Goal: Book appointment/travel/reservation

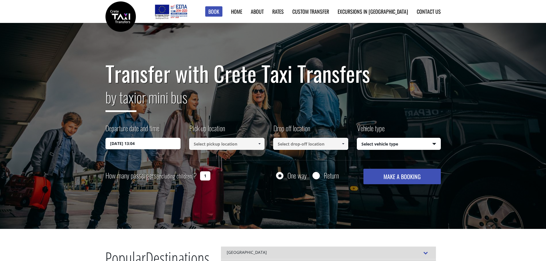
click at [146, 145] on input "11/08/2025 13:04" at bounding box center [143, 143] width 75 height 11
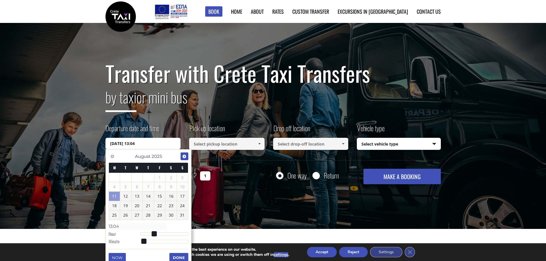
click at [184, 157] on span "Next" at bounding box center [184, 156] width 5 height 5
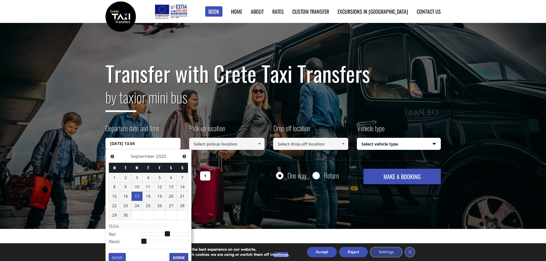
click at [138, 193] on link "17" at bounding box center [137, 196] width 11 height 9
type input "17/09/2025 00:00"
click at [226, 144] on input at bounding box center [226, 144] width 75 height 12
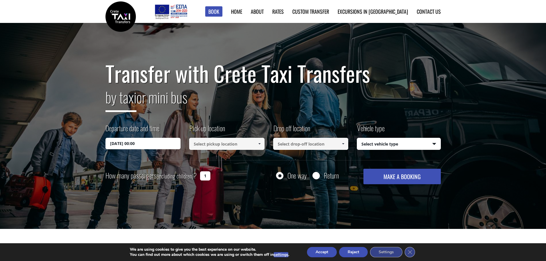
click at [247, 143] on input at bounding box center [226, 144] width 75 height 12
click at [258, 144] on span at bounding box center [259, 144] width 5 height 5
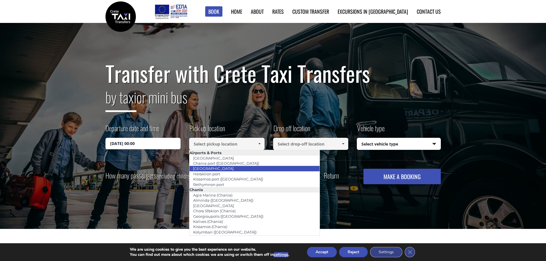
click at [213, 169] on link "[GEOGRAPHIC_DATA]" at bounding box center [213, 169] width 48 height 8
type input "[GEOGRAPHIC_DATA]"
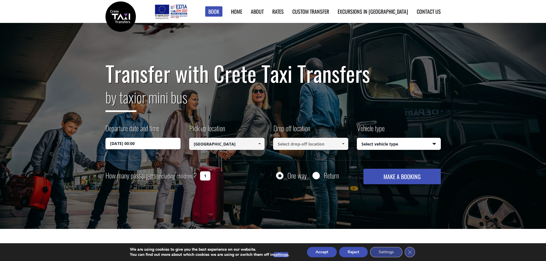
click at [304, 143] on input at bounding box center [310, 144] width 75 height 12
paste input "St Nicolas Bay Resort Hotel & Villas Agios Nikolaos, Crete, Greece"
type input "St Nicolas Bay Resort Hotel & Villas Agios Nikolaos, Crete, Greece"
click at [394, 145] on select "Select vehicle type Taxi (4 passengers) Mercedes E Class Mini Van (7 passengers…" at bounding box center [398, 144] width 83 height 12
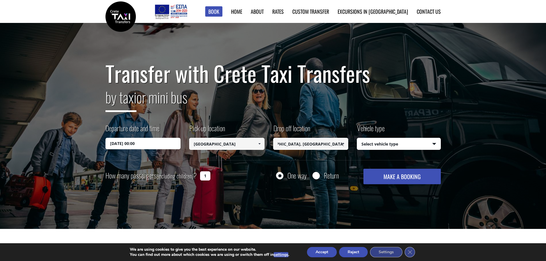
scroll to position [0, 0]
select select "540"
click at [357, 138] on select "Select vehicle type Taxi (4 passengers) Mercedes E Class Mini Van (7 passengers…" at bounding box center [398, 144] width 83 height 12
click at [315, 177] on input "Return" at bounding box center [316, 176] width 7 height 7
radio input "true"
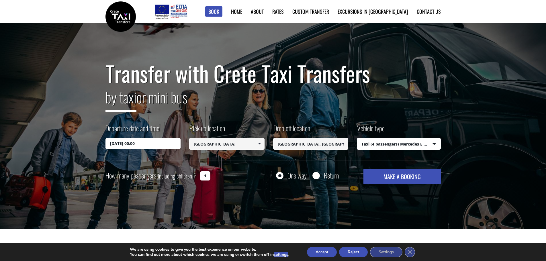
type input "St Nicolas Bay Resort Hotel & Villas Agios Nikolaos, Crete, Greece"
type input "[GEOGRAPHIC_DATA]"
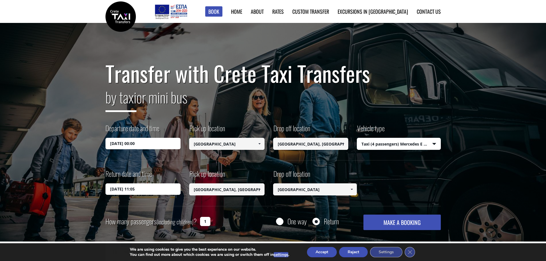
click at [134, 188] on input "12/08/2025 11:05" at bounding box center [143, 189] width 75 height 11
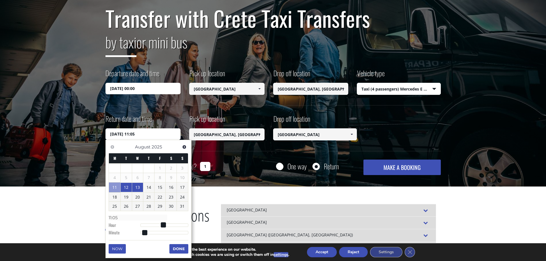
scroll to position [57, 0]
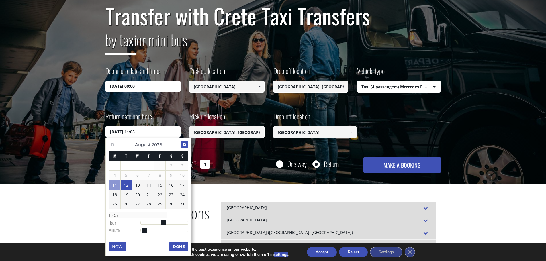
click at [184, 143] on span "Next" at bounding box center [184, 145] width 5 height 5
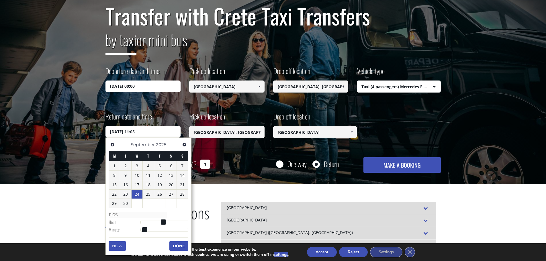
click at [140, 192] on link "24" at bounding box center [137, 194] width 11 height 9
type input "24/09/2025 11:05"
click at [155, 87] on input "17/09/2025 00:00" at bounding box center [143, 86] width 75 height 11
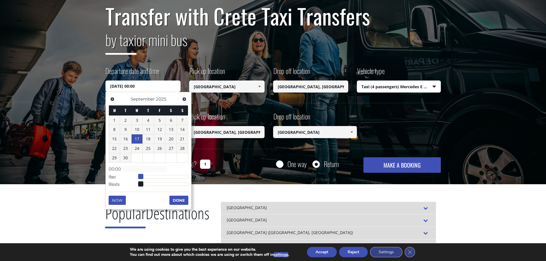
type input "17/09/2025 01:00"
type input "01:00"
type input "17/09/2025 02:00"
type input "02:00"
type input "17/09/2025 03:00"
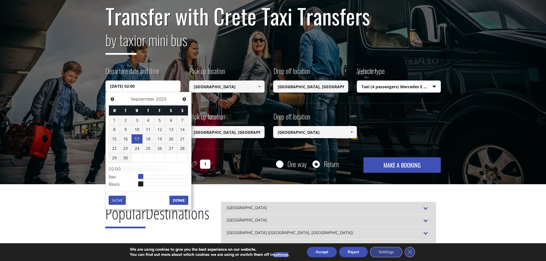
type input "03:00"
type input "17/09/2025 04:00"
type input "04:00"
type input "17/09/2025 05:00"
type input "05:00"
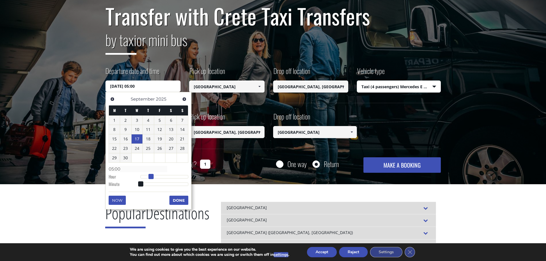
type input "17/09/2025 06:00"
type input "06:00"
type input "17/09/2025 07:00"
type input "07:00"
type input "17/09/2025 08:00"
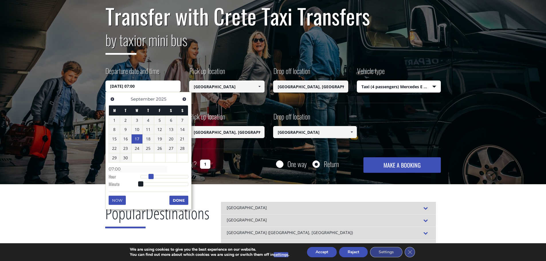
type input "08:00"
type input "17/09/2025 09:00"
type input "09:00"
type input "17/09/2025 10:00"
type input "10:00"
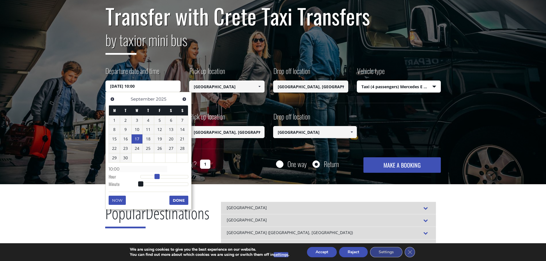
type input "17/09/2025 11:00"
type input "11:00"
type input "17/09/2025 12:00"
type input "12:00"
type input "17/09/2025 13:00"
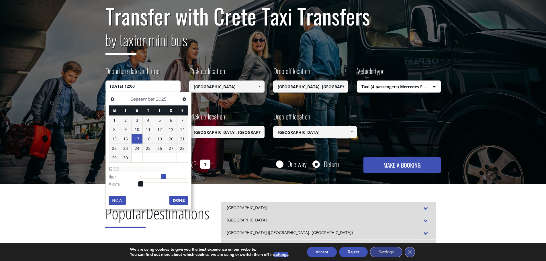
type input "13:00"
type input "17/09/2025 14:00"
type input "14:00"
type input "17/09/2025 13:00"
type input "13:00"
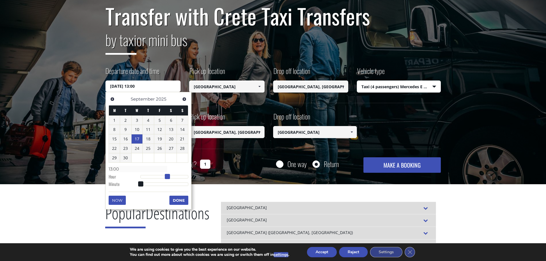
drag, startPoint x: 142, startPoint y: 177, endPoint x: 169, endPoint y: 180, distance: 27.1
click at [169, 180] on dl "Time 13:00 Hour Minute Second Millisecond Microsecond Time Zone -1200 -1100 -10…" at bounding box center [149, 176] width 80 height 24
type input "17/09/2025 13:01"
type input "13:01"
type input "17/09/2025 13:02"
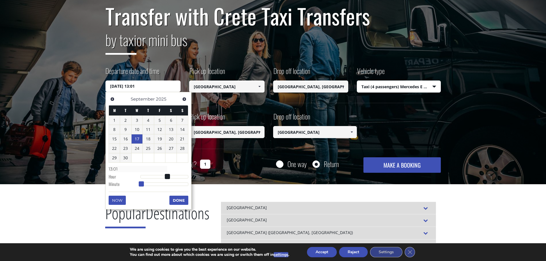
type input "13:02"
type input "17/09/2025 13:03"
type input "13:03"
type input "17/09/2025 13:04"
type input "13:04"
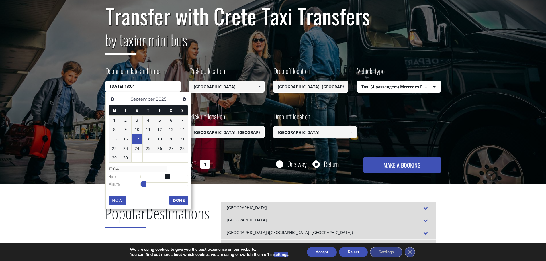
type input "17/09/2025 13:05"
type input "13:05"
type input "17/09/2025 13:06"
type input "13:06"
type input "17/09/2025 13:07"
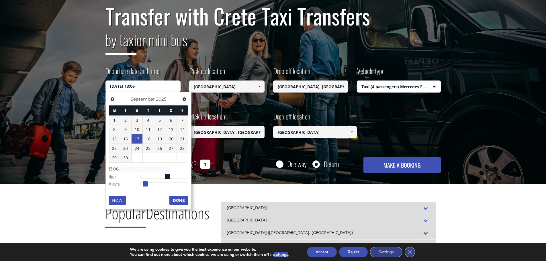
type input "13:07"
type input "17/09/2025 13:08"
type input "13:08"
type input "17/09/2025 13:09"
type input "13:09"
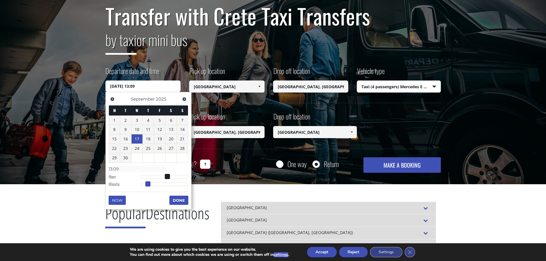
type input "17/09/2025 13:10"
type input "13:10"
type input "17/09/2025 13:11"
type input "13:11"
type input "17/09/2025 13:12"
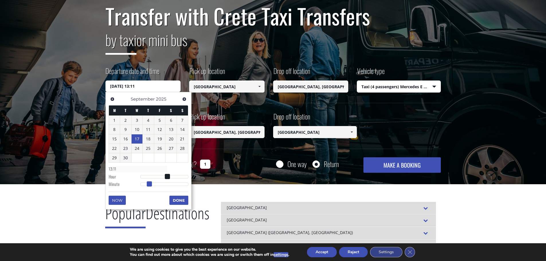
type input "13:12"
type input "17/09/2025 13:13"
type input "13:13"
type input "17/09/2025 13:14"
type input "13:14"
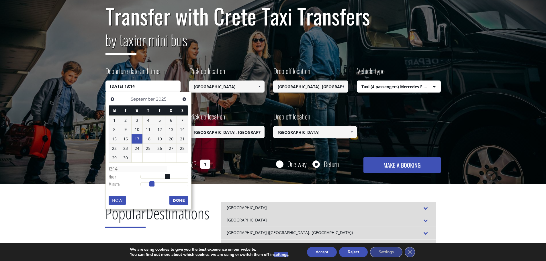
type input "17/09/2025 13:15"
type input "13:15"
type input "17/09/2025 13:16"
type input "13:16"
type input "17/09/2025 13:15"
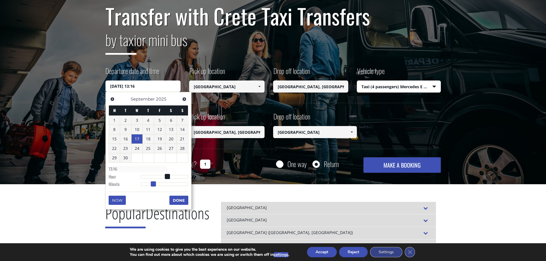
type input "13:15"
type input "17/09/2025 13:14"
type input "13:14"
type input "17/09/2025 13:15"
type input "13:15"
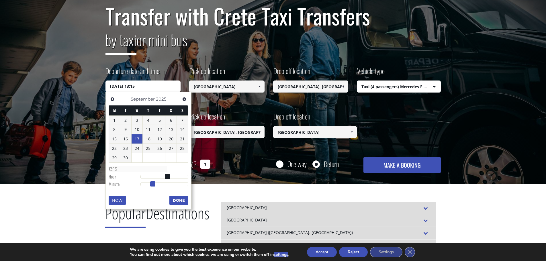
drag, startPoint x: 140, startPoint y: 185, endPoint x: 152, endPoint y: 187, distance: 11.9
click at [152, 187] on span at bounding box center [152, 184] width 5 height 5
click at [175, 200] on button "Done" at bounding box center [178, 200] width 19 height 9
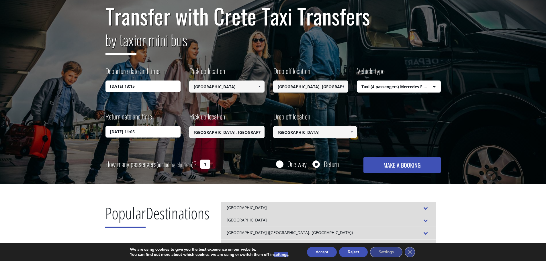
click at [147, 131] on input "24/09/2025 11:05" at bounding box center [143, 131] width 75 height 11
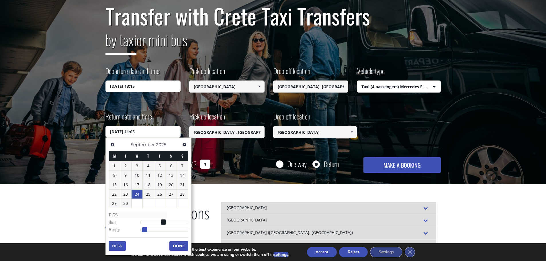
type input "24/09/2025 11:06"
type input "11:06"
type input "24/09/2025 11:07"
type input "11:07"
type input "24/09/2025 11:08"
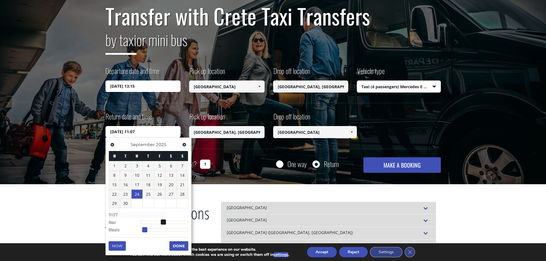
type input "11:08"
type input "24/09/2025 11:09"
type input "11:09"
type input "24/09/2025 11:10"
type input "11:10"
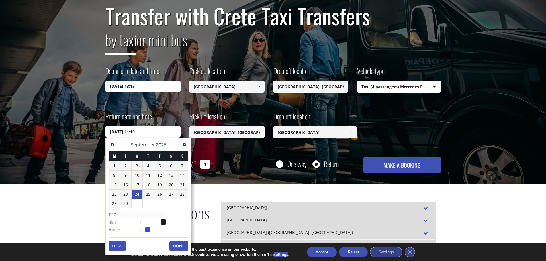
type input "24/09/2025 11:11"
type input "11:11"
type input "24/09/2025 11:12"
type input "11:12"
type input "24/09/2025 11:13"
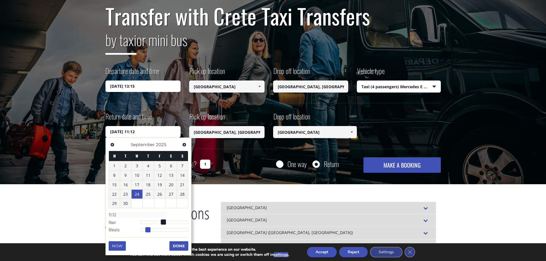
type input "11:13"
type input "24/09/2025 11:14"
type input "11:14"
type input "24/09/2025 11:15"
type input "11:15"
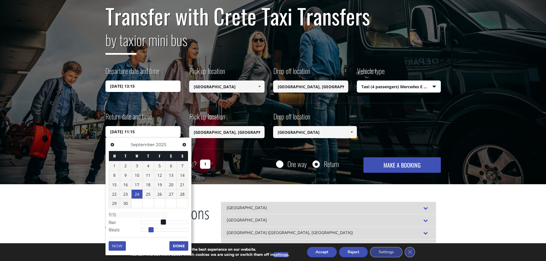
type input "24/09/2025 11:16"
type input "11:16"
type input "24/09/2025 11:17"
type input "11:17"
type input "24/09/2025 11:18"
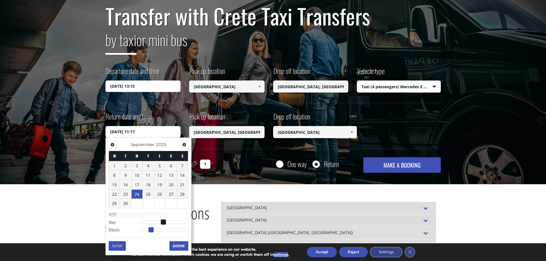
type input "11:18"
type input "24/09/2025 11:19"
type input "11:19"
type input "24/09/2025 11:20"
type input "11:20"
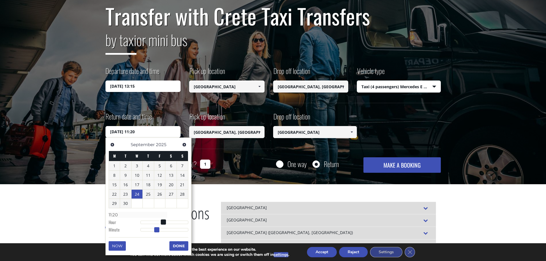
type input "24/09/2025 11:21"
type input "11:21"
type input "24/09/2025 11:22"
type input "11:22"
type input "24/09/2025 11:23"
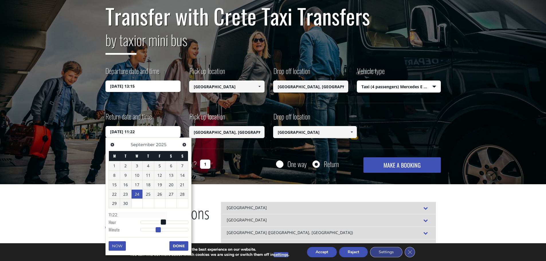
type input "11:23"
type input "24/09/2025 11:24"
type input "11:24"
type input "24/09/2025 11:25"
type input "11:25"
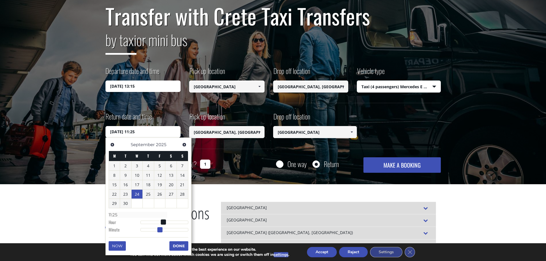
type input "24/09/2025 11:26"
type input "11:26"
type input "24/09/2025 11:27"
type input "11:27"
type input "24/09/2025 11:28"
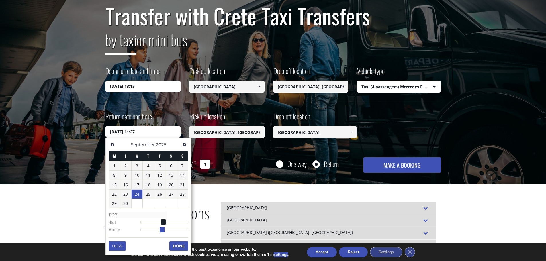
type input "11:28"
type input "24/09/2025 11:29"
type input "11:29"
type input "24/09/2025 11:30"
type input "11:30"
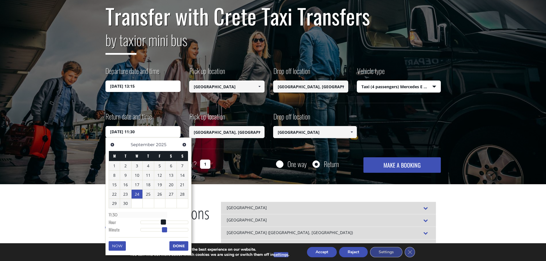
type input "24/09/2025 11:31"
type input "11:31"
type input "24/09/2025 11:30"
type input "11:30"
type input "24/09/2025 11:29"
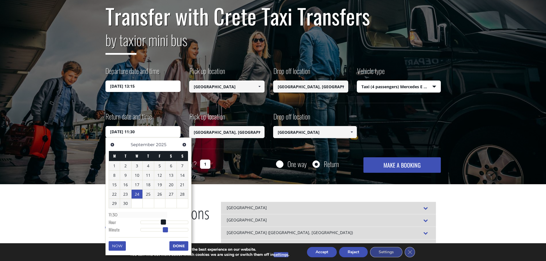
type input "11:29"
type input "24/09/2025 11:30"
type input "11:30"
type input "24/09/2025 11:31"
type input "11:31"
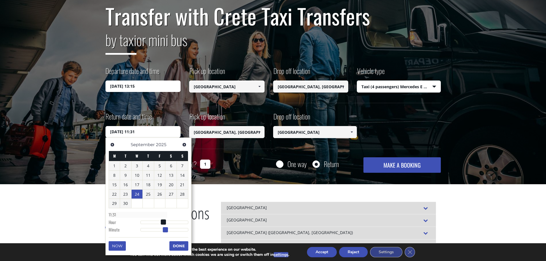
drag, startPoint x: 145, startPoint y: 230, endPoint x: 165, endPoint y: 230, distance: 20.7
click at [165, 230] on span at bounding box center [165, 229] width 5 height 5
click at [179, 244] on button "Done" at bounding box center [178, 245] width 19 height 9
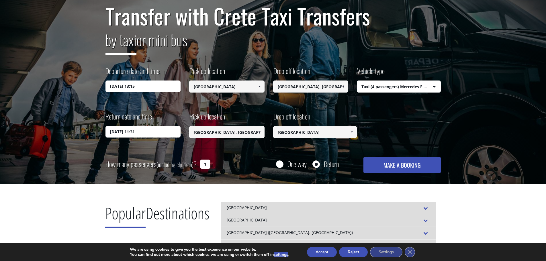
click at [397, 161] on button "MAKE A BOOKING" at bounding box center [402, 164] width 77 height 15
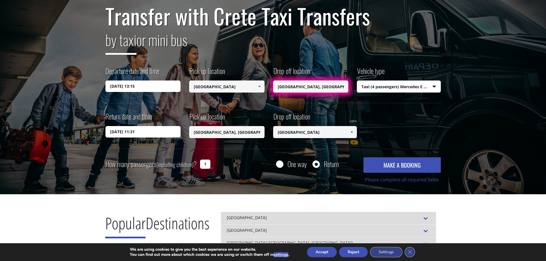
click at [322, 88] on input "St Nicolas Bay Resort Hotel & Villas Agios Nikolaos, Crete, Greece" at bounding box center [310, 87] width 75 height 12
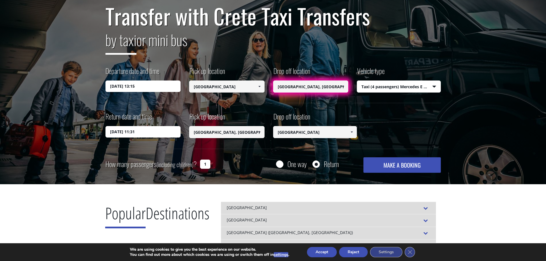
click at [278, 85] on input "St Nicolas Bay Resort Hotel & Villas Agios Nikolaos, Crete, Greece" at bounding box center [310, 87] width 75 height 12
click at [410, 102] on div "Departure date and time 17/09/2025 13:15 Pick up location Select pickup locatio…" at bounding box center [274, 84] width 336 height 37
click at [398, 165] on button "MAKE A BOOKING" at bounding box center [402, 164] width 77 height 15
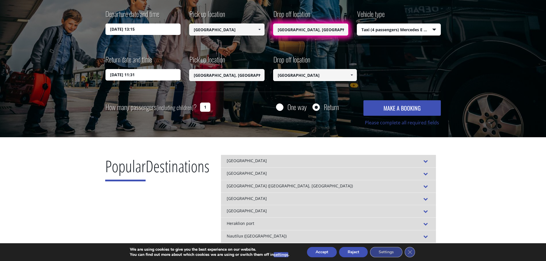
scroll to position [115, 0]
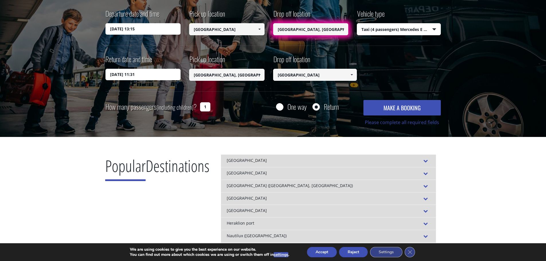
click at [351, 254] on button "Reject" at bounding box center [353, 252] width 29 height 10
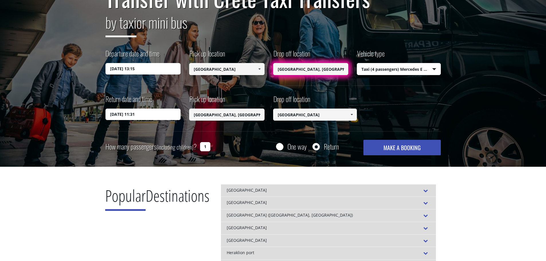
scroll to position [0, 0]
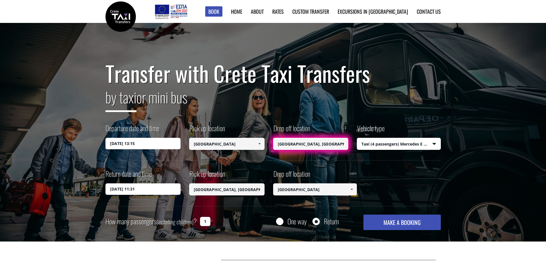
click at [343, 142] on span at bounding box center [343, 144] width 5 height 5
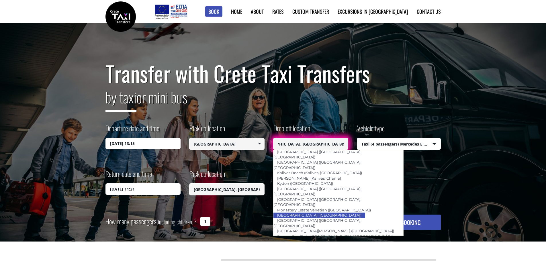
scroll to position [286, 0]
click at [300, 144] on input "St Nicolas Bay Resort Hotel & Villas Agios Nikolaos, Crete, Greece" at bounding box center [310, 144] width 75 height 12
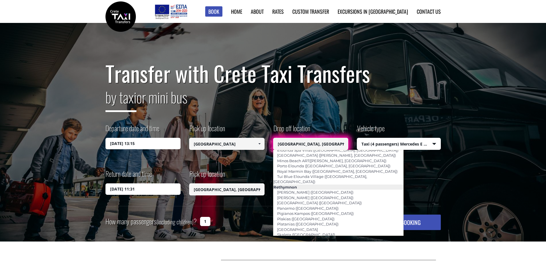
scroll to position [888, 0]
click at [328, 141] on input "St Nicolas Bay Resort Hotel & Villas Agios Nikolaos, Crete, Greece" at bounding box center [310, 144] width 75 height 12
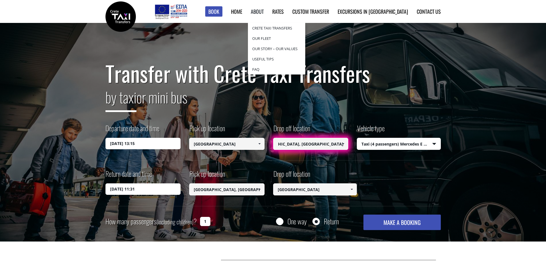
scroll to position [0, 0]
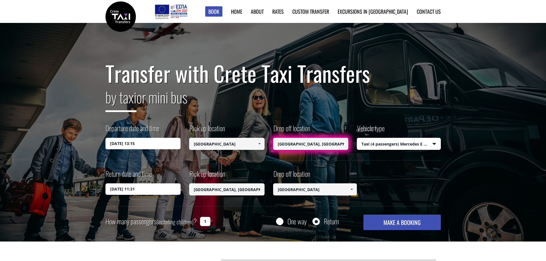
click at [343, 143] on span at bounding box center [343, 144] width 5 height 5
drag, startPoint x: 335, startPoint y: 143, endPoint x: 180, endPoint y: 150, distance: 155.3
click at [180, 150] on div "Departure date and time 17/09/2025 13:15 Pick up location Select pickup locatio…" at bounding box center [274, 141] width 336 height 37
type input "e"
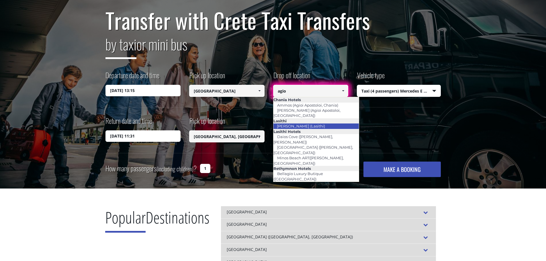
scroll to position [57, 0]
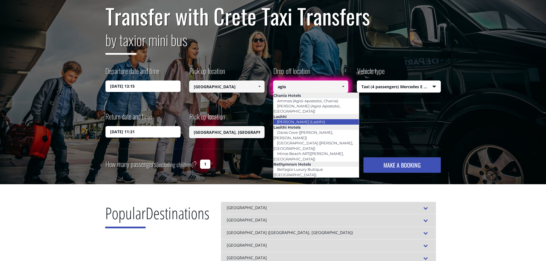
click at [309, 118] on link "[PERSON_NAME] (Lasithi)" at bounding box center [301, 122] width 56 height 8
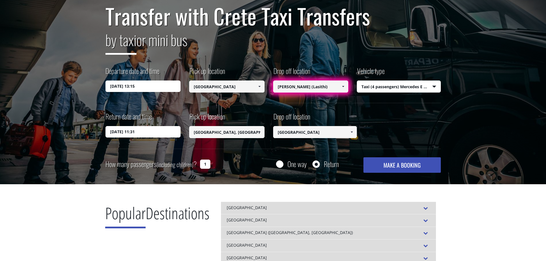
type input "[PERSON_NAME] (Lasithi)"
click at [393, 167] on button "MAKE A BOOKING" at bounding box center [402, 164] width 77 height 15
